Goal: Find specific page/section: Find specific page/section

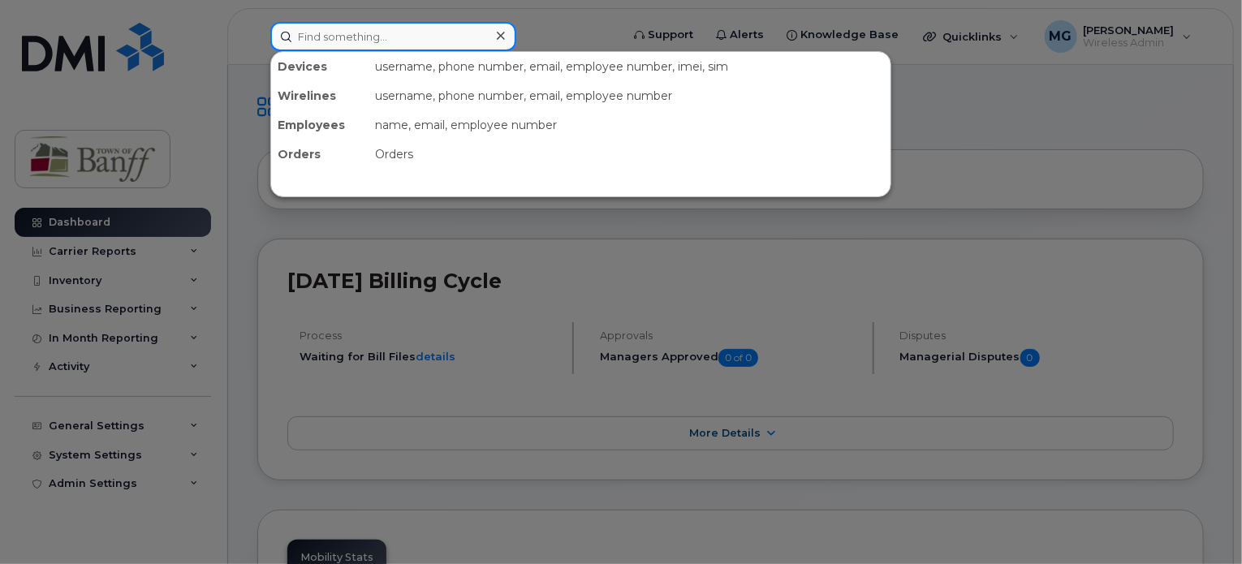
click at [391, 36] on input at bounding box center [393, 36] width 246 height 29
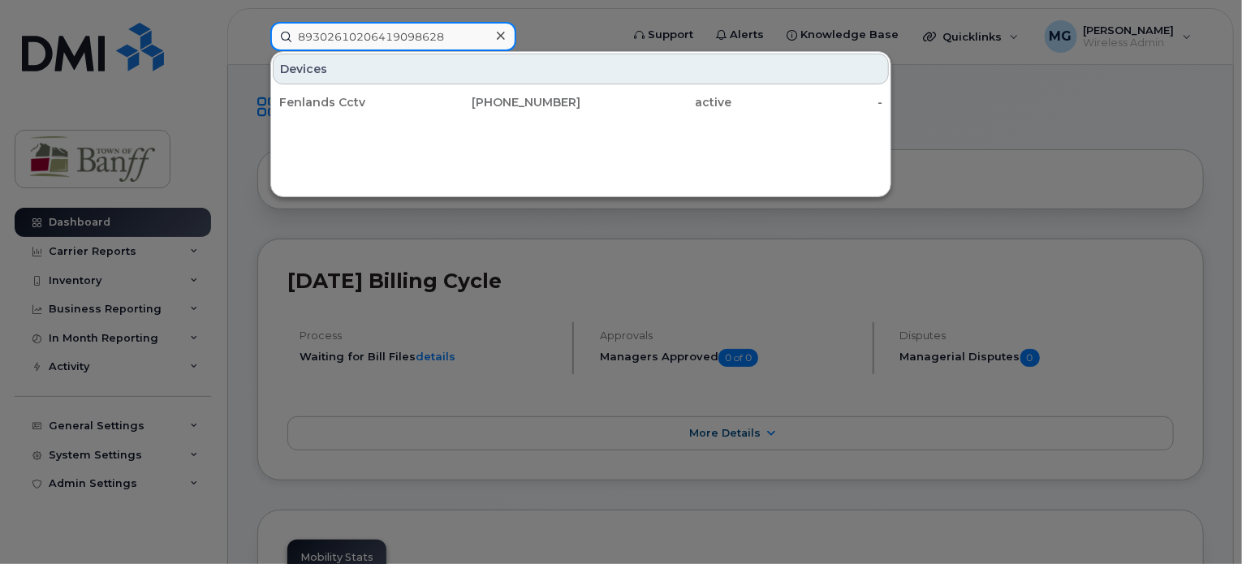
type input "89302610206419098628"
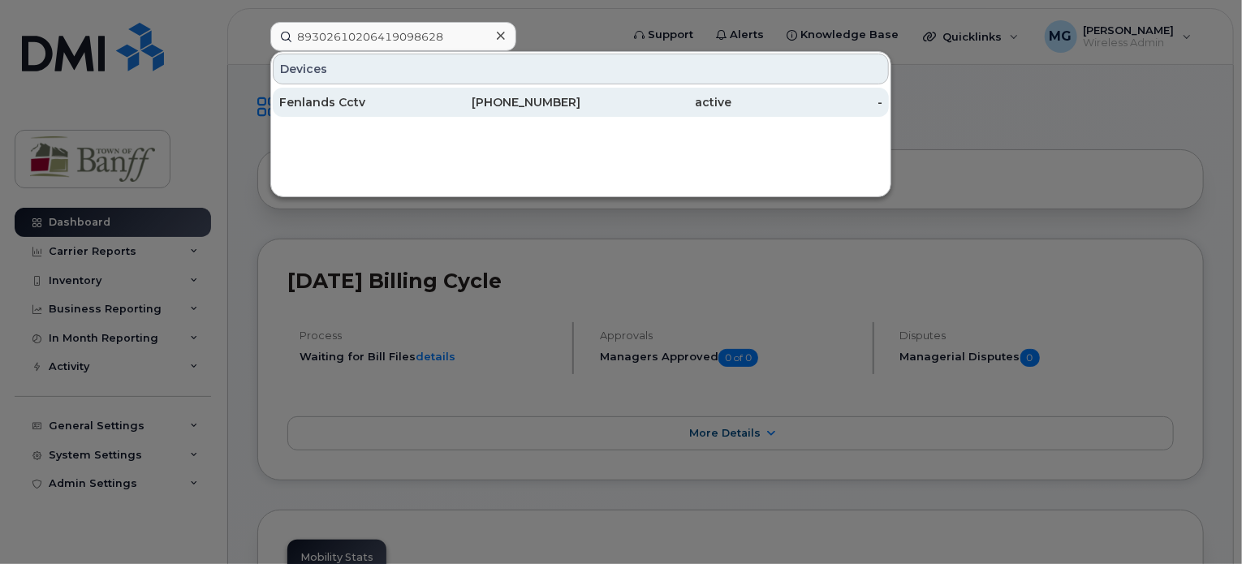
click at [585, 102] on div "active" at bounding box center [656, 102] width 151 height 16
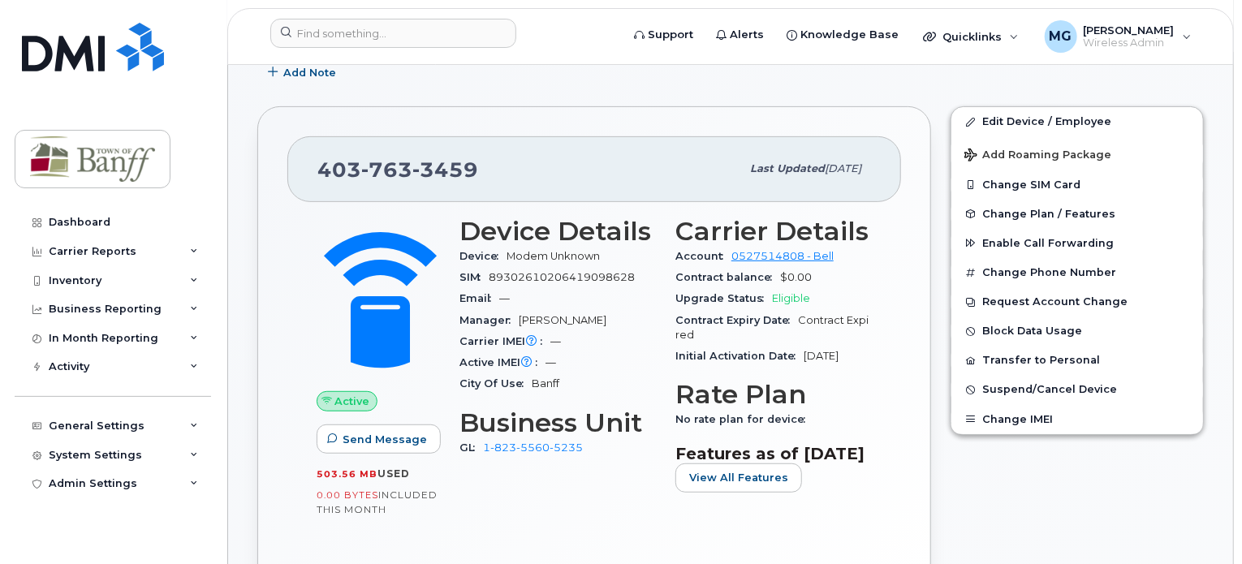
scroll to position [275, 0]
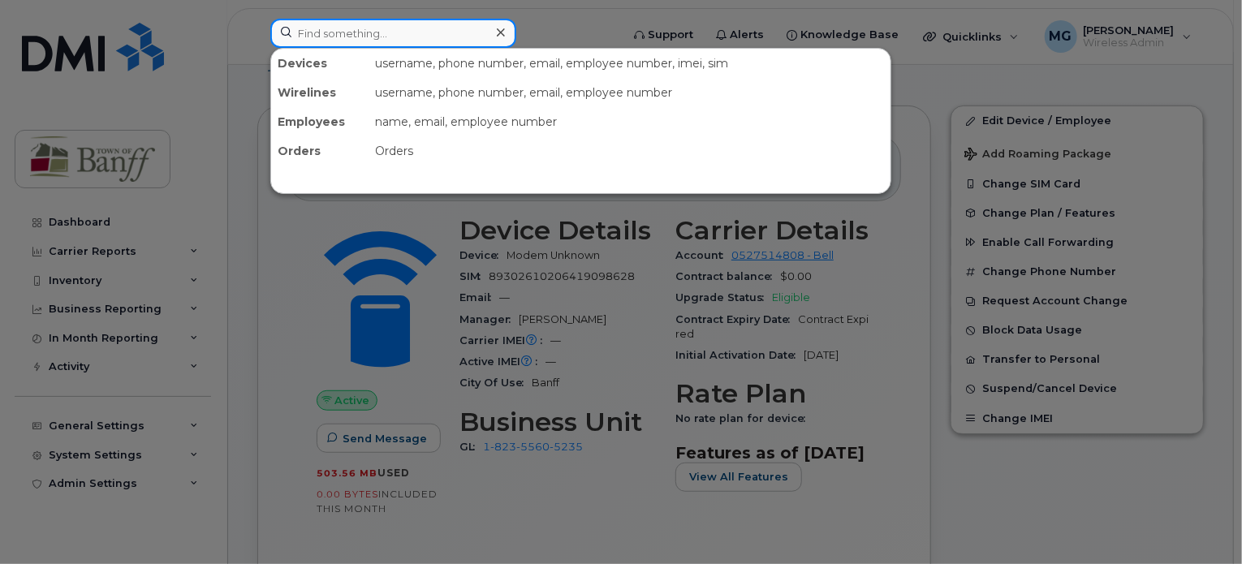
click at [354, 32] on input at bounding box center [393, 33] width 246 height 29
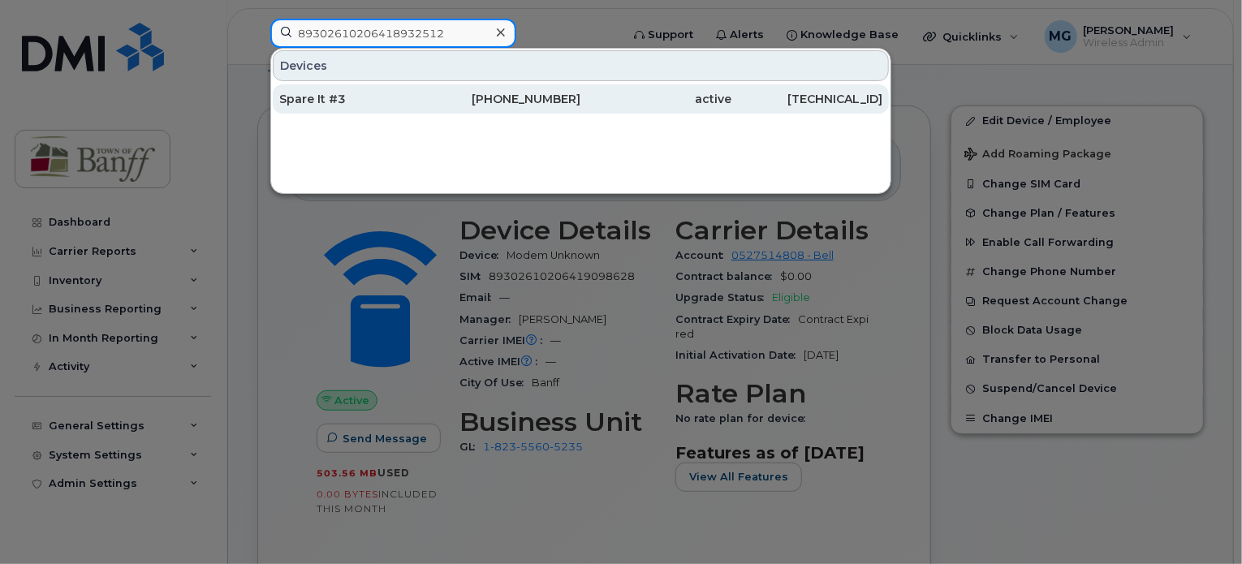
type input "89302610206418932512"
click at [538, 104] on div "[PHONE_NUMBER]" at bounding box center [505, 99] width 151 height 16
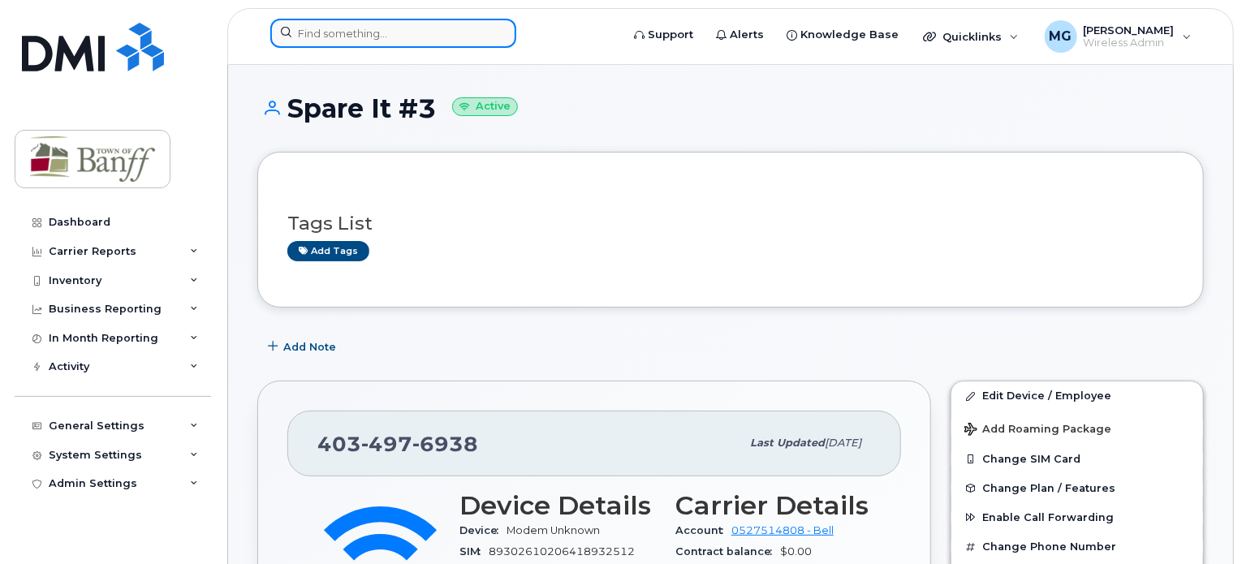
click at [351, 34] on input at bounding box center [393, 33] width 246 height 29
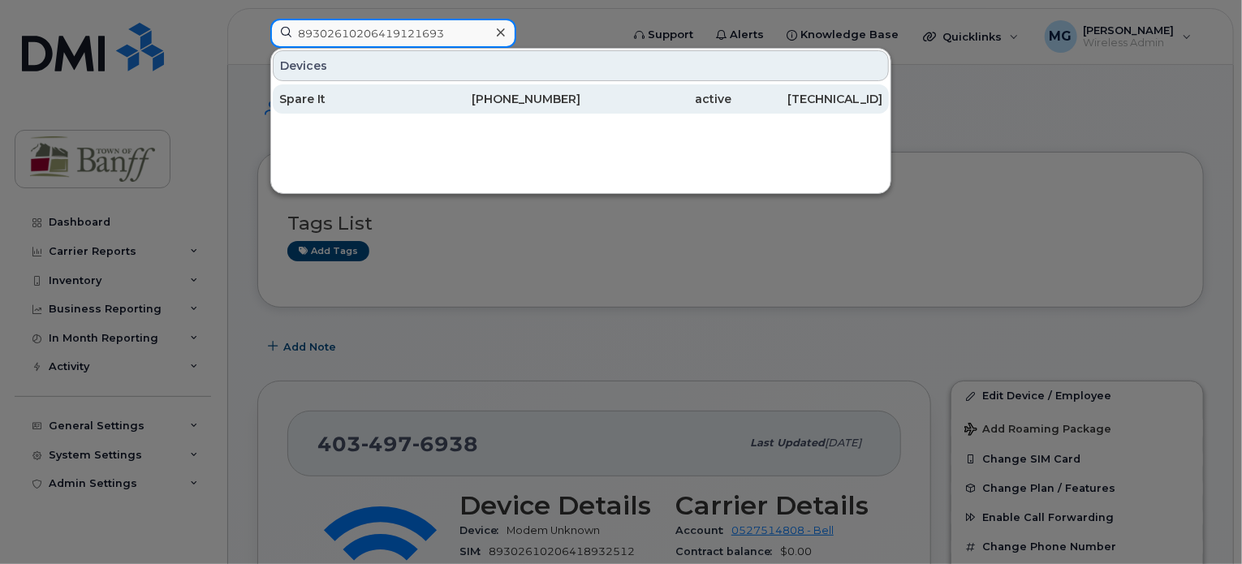
type input "89302610206419121693"
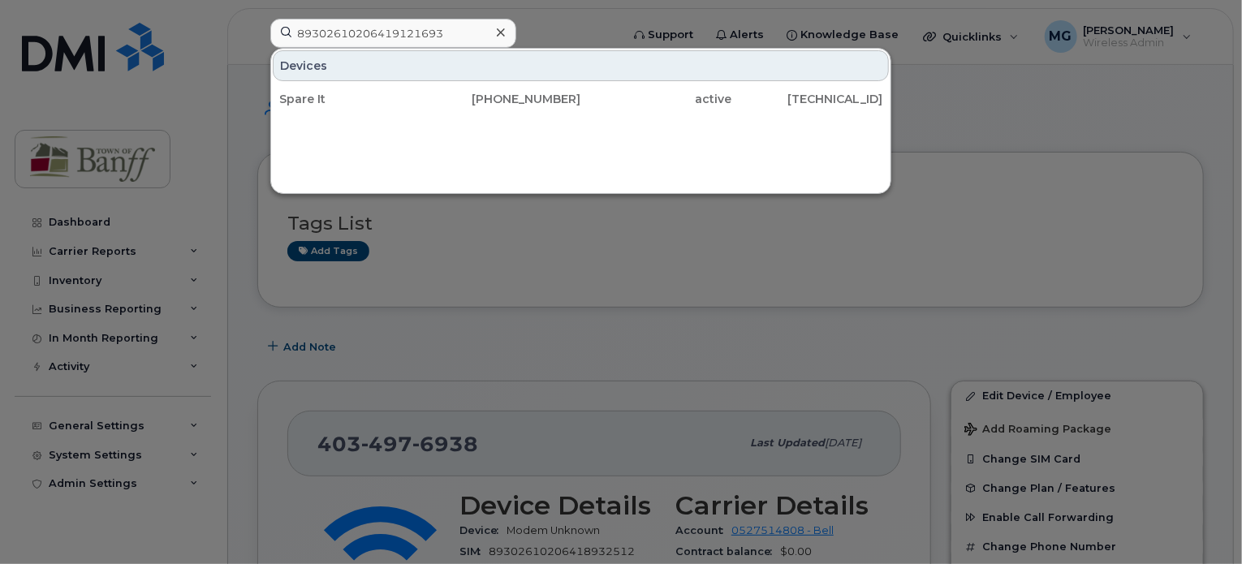
drag, startPoint x: 495, startPoint y: 93, endPoint x: 439, endPoint y: 158, distance: 85.3
click at [439, 158] on div "Devices Spare It 403-497-6798 active 76.70.197.74" at bounding box center [580, 121] width 621 height 146
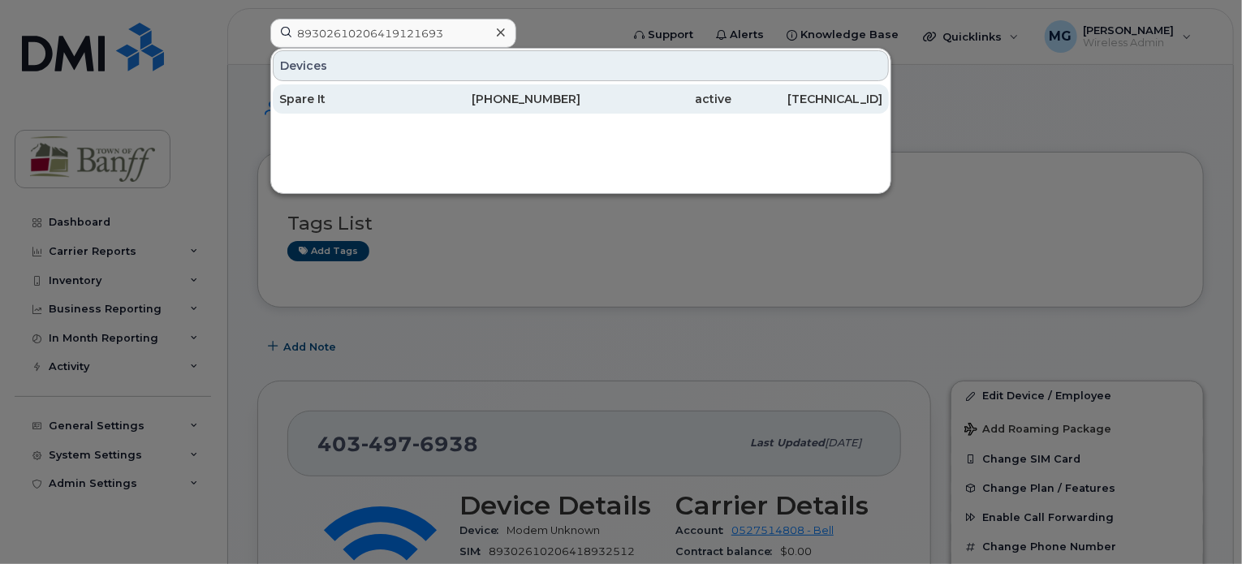
click at [563, 97] on div "[PHONE_NUMBER]" at bounding box center [505, 99] width 151 height 16
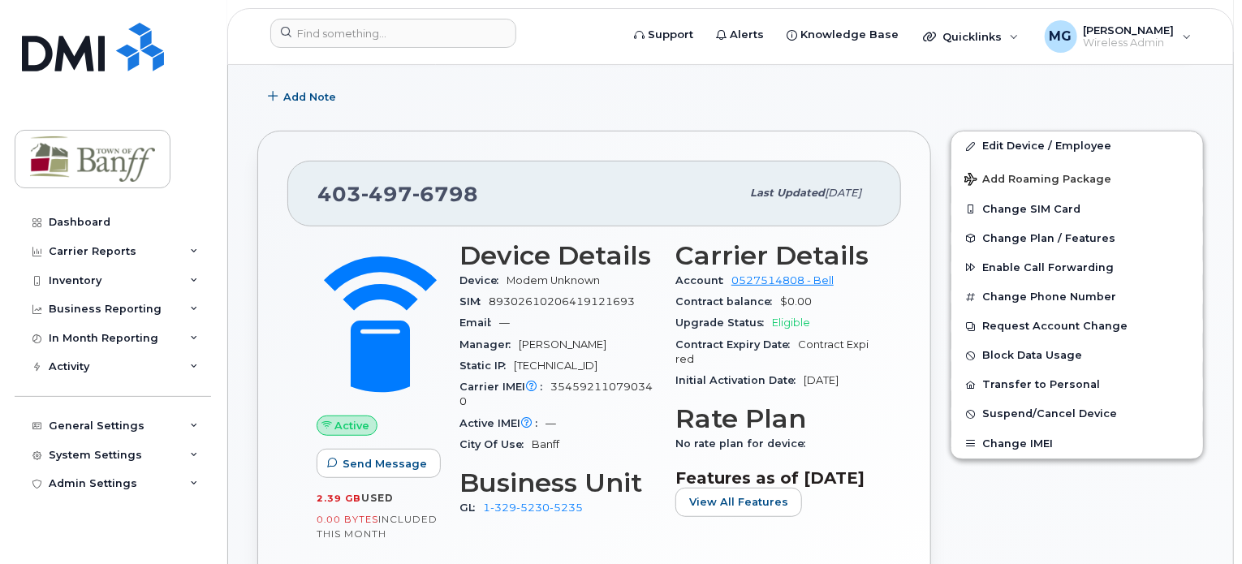
scroll to position [272, 0]
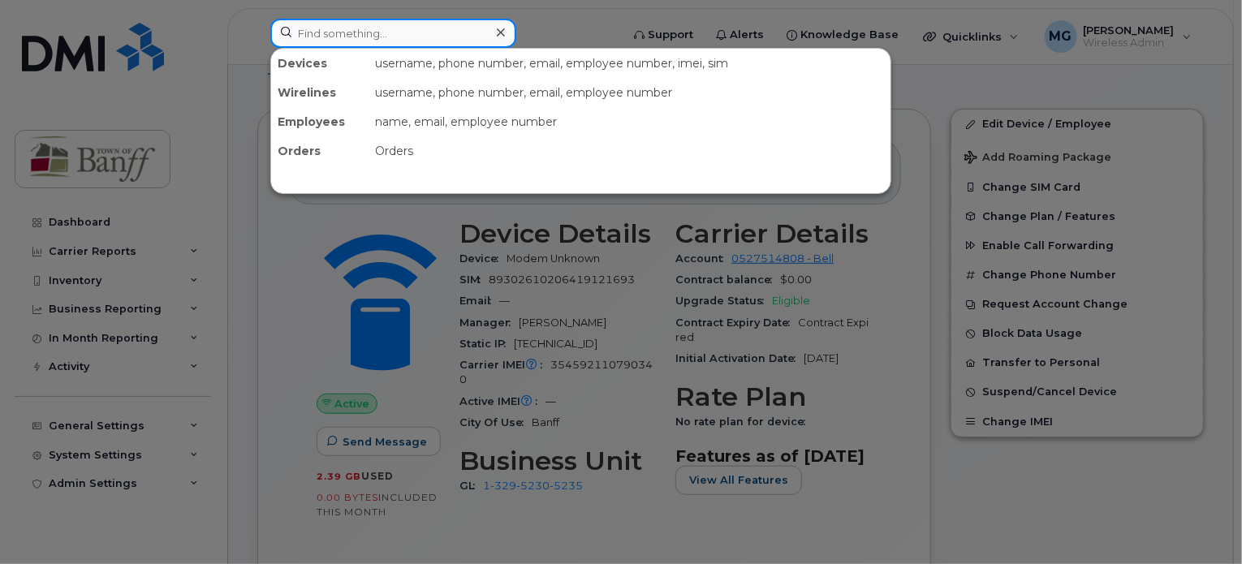
click at [335, 37] on input at bounding box center [393, 33] width 246 height 29
click at [326, 28] on input at bounding box center [393, 33] width 246 height 29
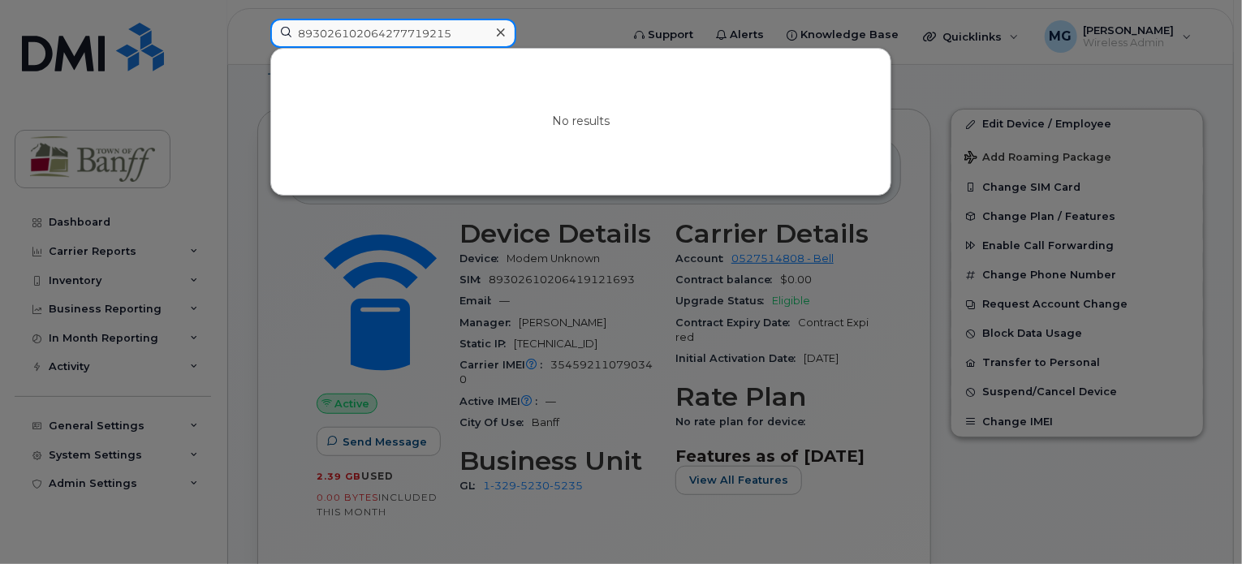
click at [469, 29] on input "893026102064277719215" at bounding box center [393, 33] width 246 height 29
drag, startPoint x: 469, startPoint y: 29, endPoint x: 231, endPoint y: 64, distance: 240.5
click at [257, 54] on div "893026102064277719215 No results" at bounding box center [439, 37] width 365 height 36
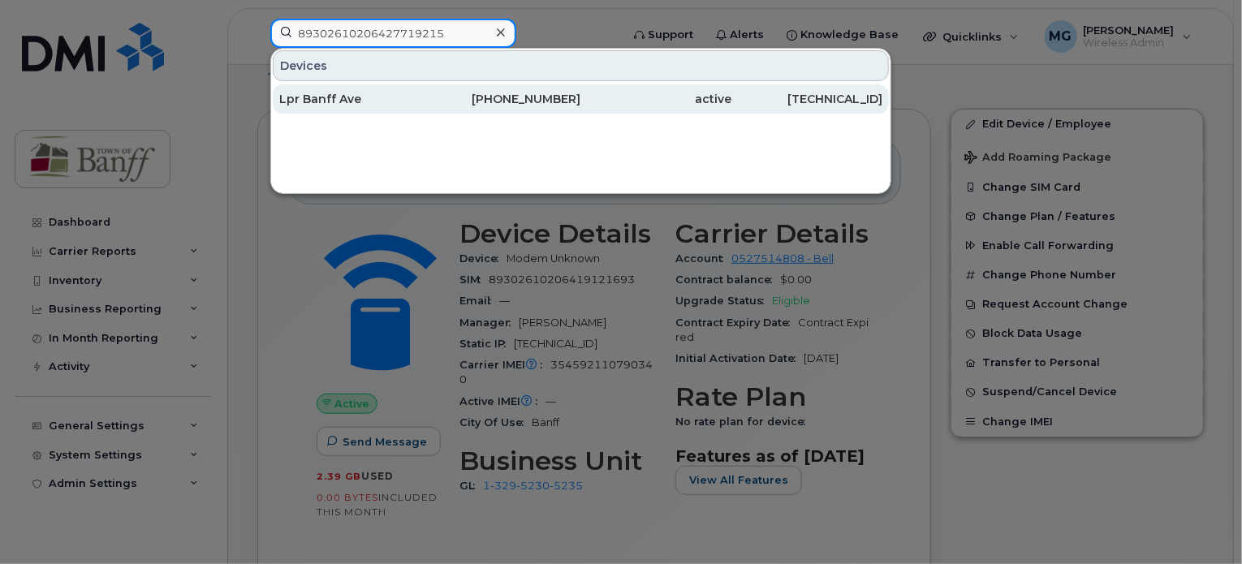
type input "89302610206427719215"
click at [301, 93] on div "Lpr Banff Ave" at bounding box center [354, 99] width 151 height 16
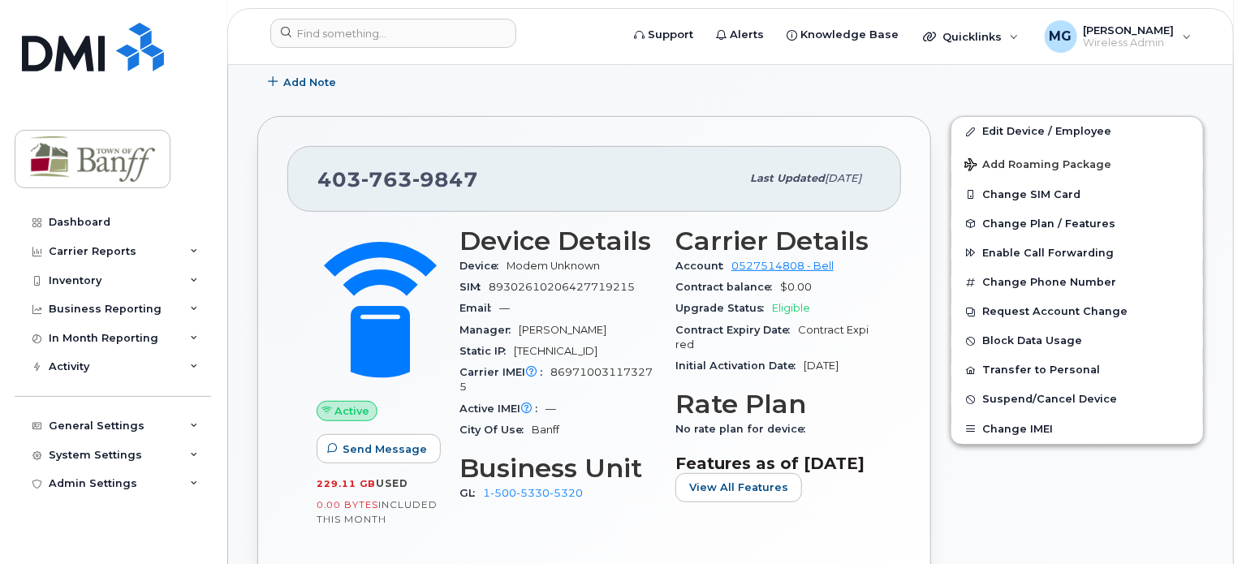
scroll to position [263, 0]
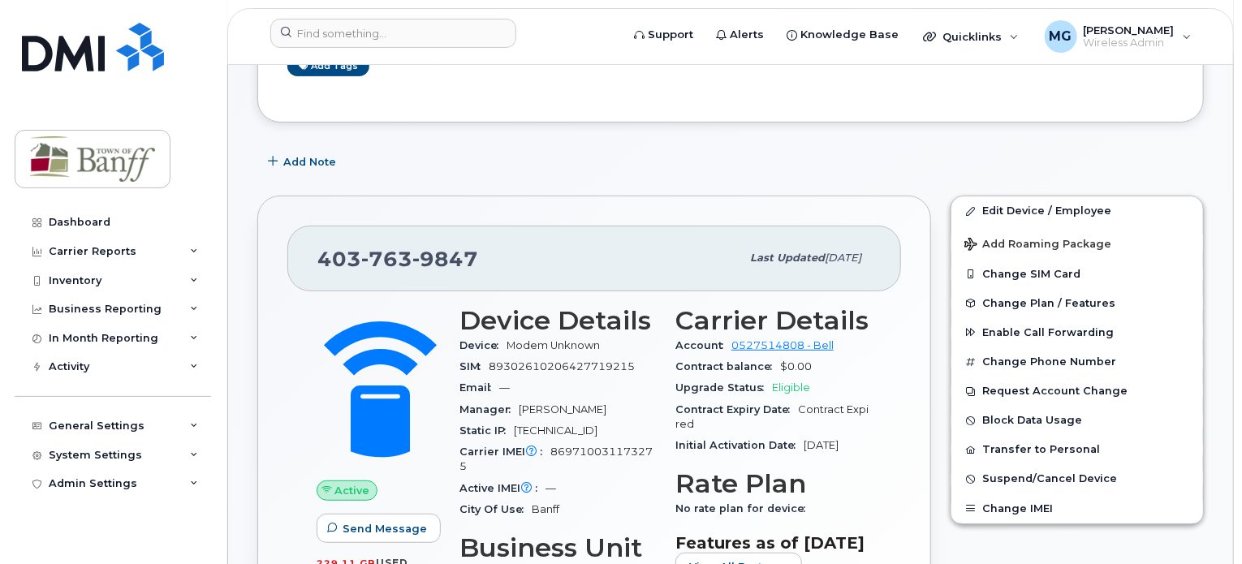
scroll to position [185, 0]
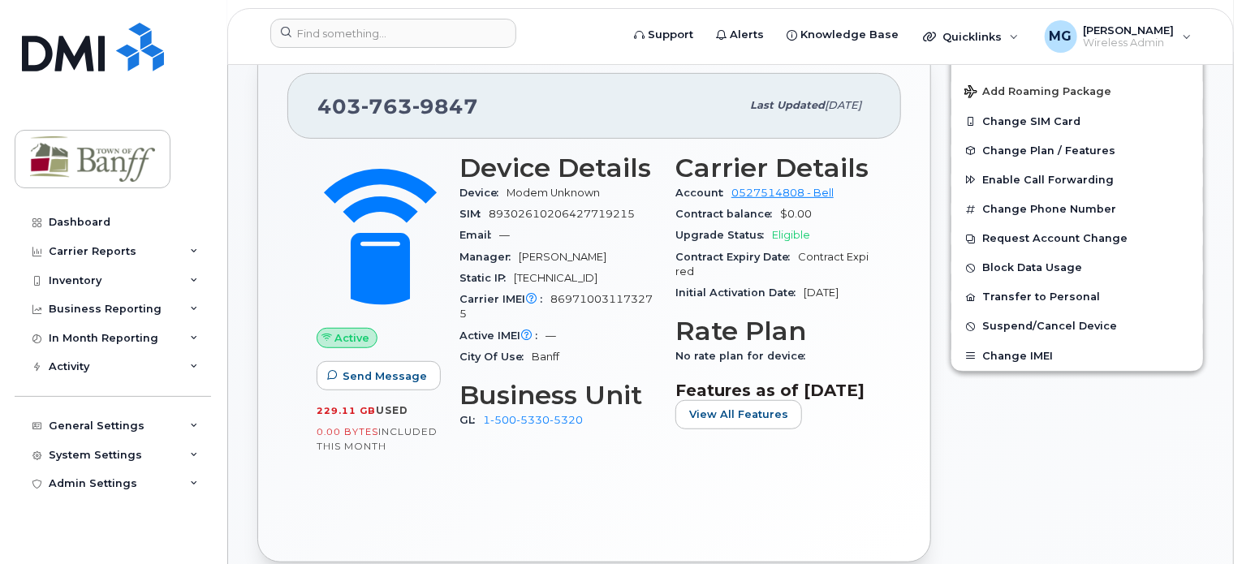
scroll to position [339, 0]
